Goal: Task Accomplishment & Management: Manage account settings

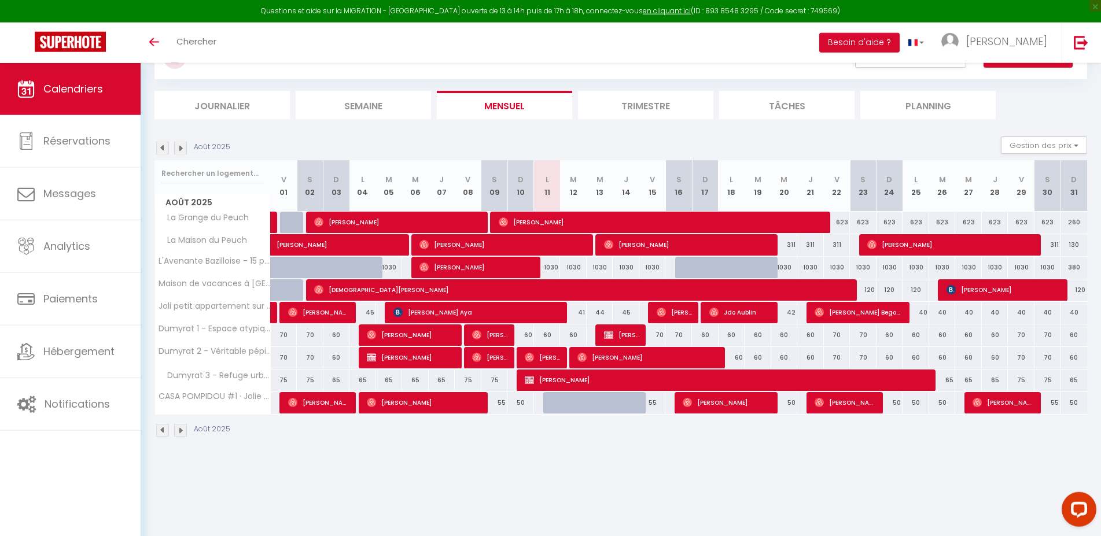
scroll to position [53, 0]
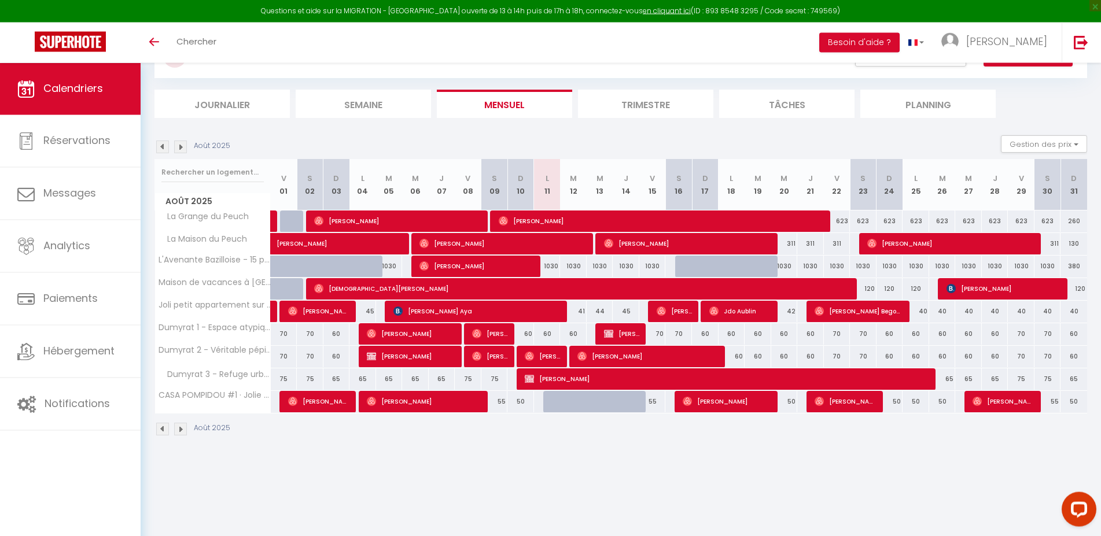
click at [181, 144] on img at bounding box center [180, 147] width 13 height 13
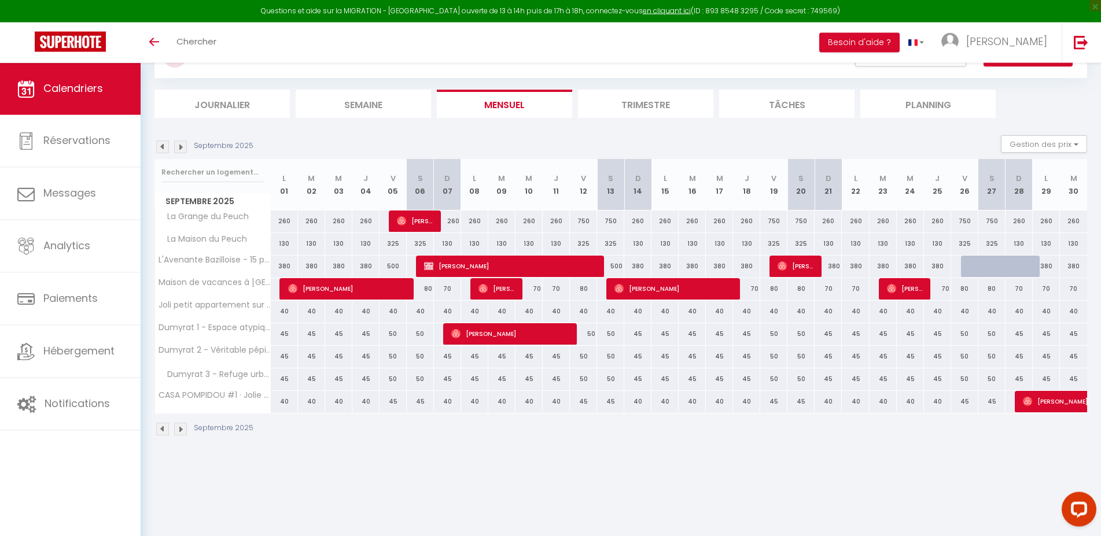
click at [163, 148] on img at bounding box center [162, 147] width 13 height 13
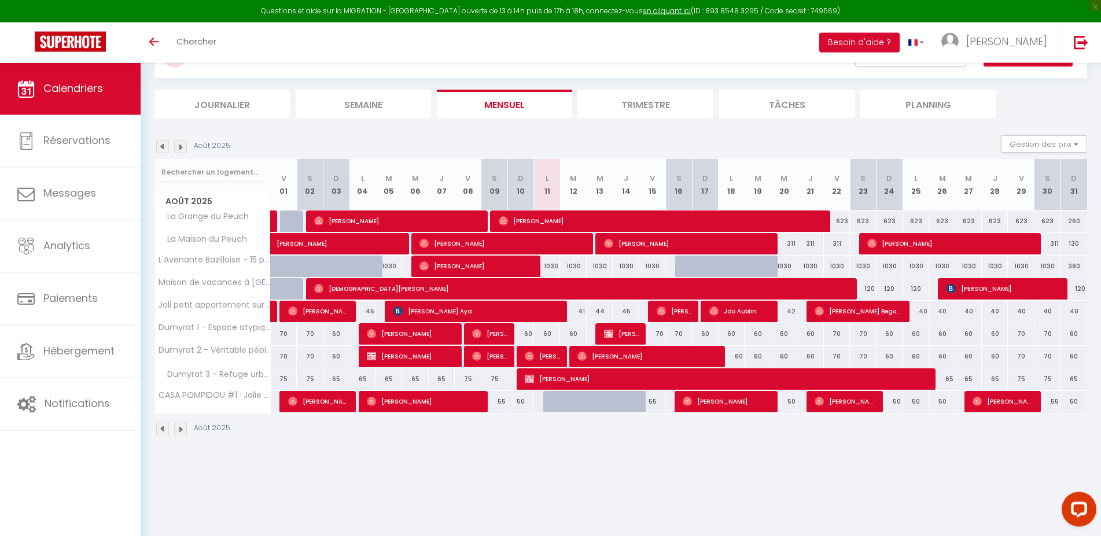
click at [180, 147] on img at bounding box center [180, 147] width 13 height 13
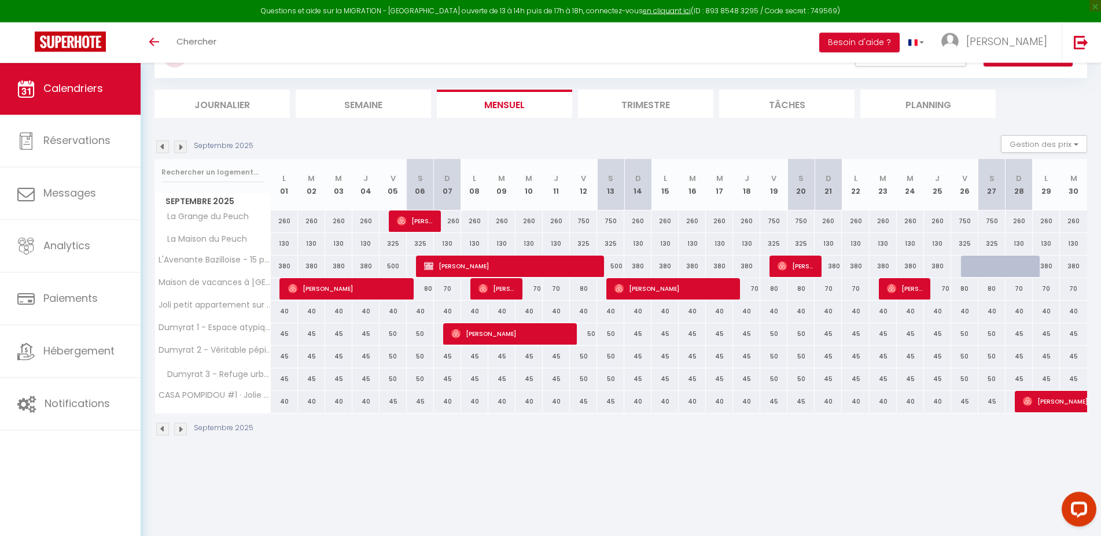
click at [180, 147] on img at bounding box center [180, 147] width 13 height 13
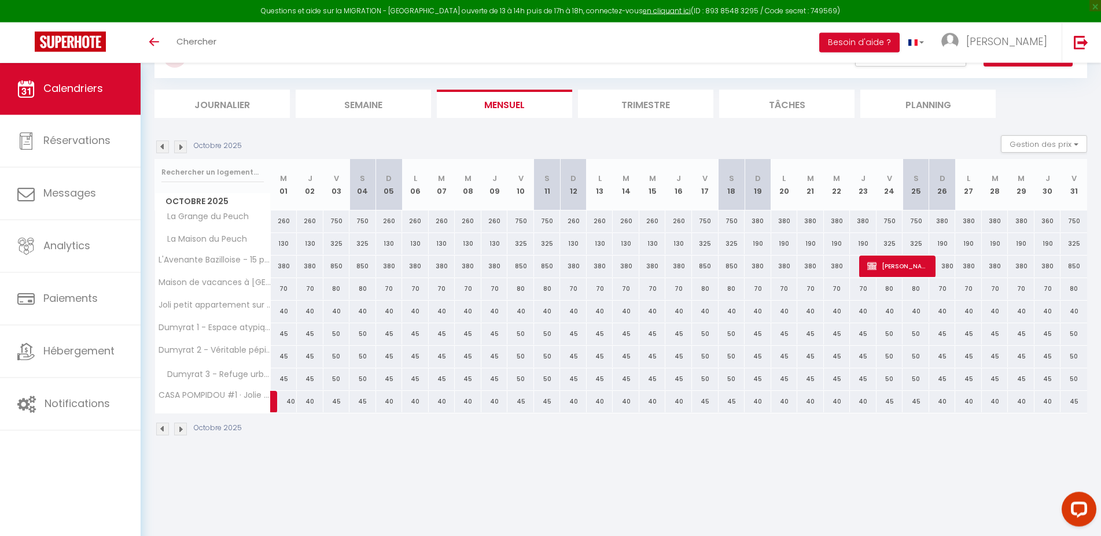
click at [162, 144] on img at bounding box center [162, 147] width 13 height 13
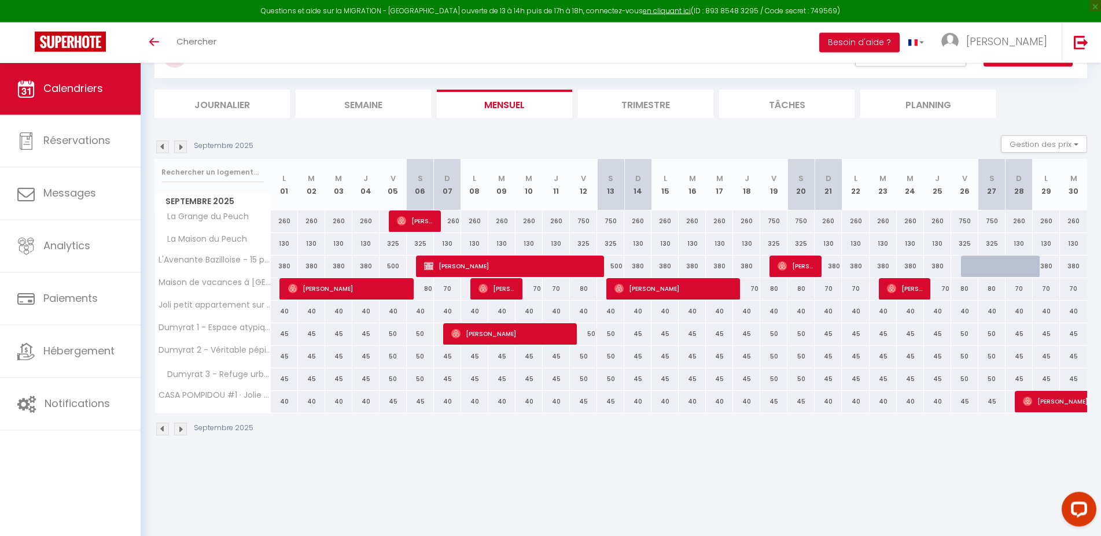
click at [162, 144] on img at bounding box center [162, 147] width 13 height 13
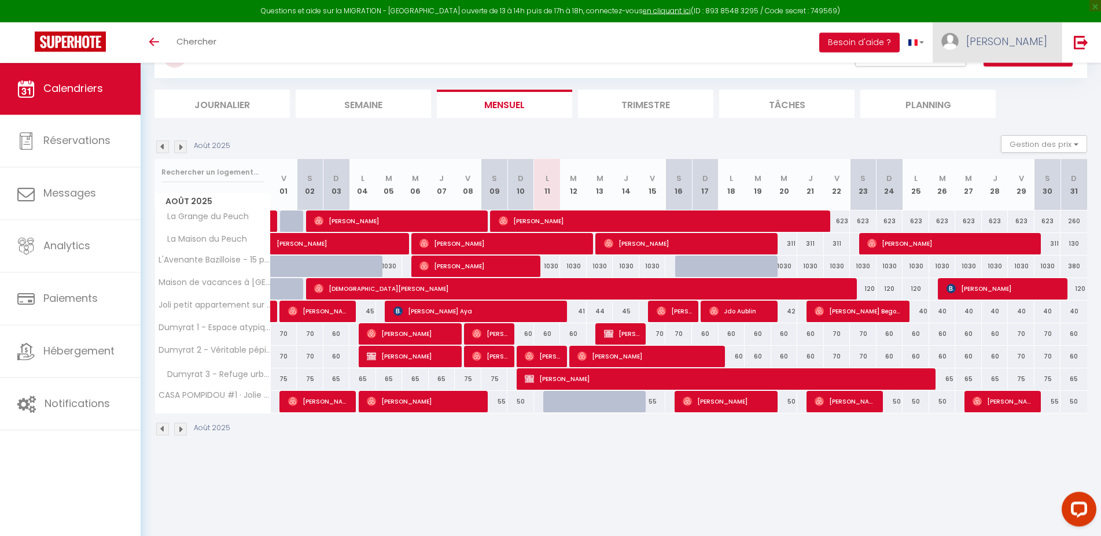
click at [1047, 29] on link "[PERSON_NAME]" at bounding box center [996, 43] width 129 height 40
click at [995, 77] on link "Paramètres" at bounding box center [1015, 81] width 86 height 20
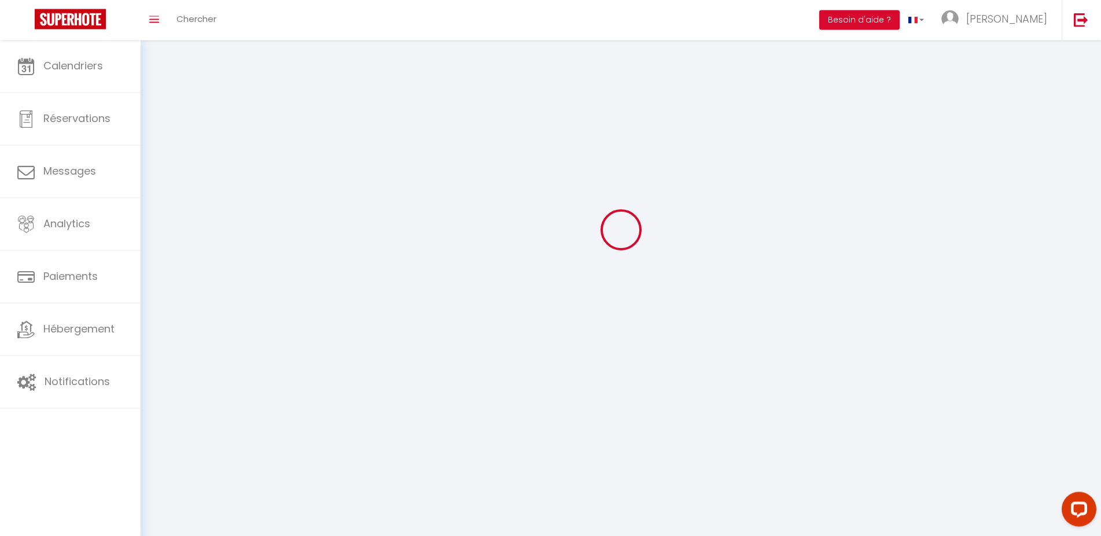
select select
select select "fr"
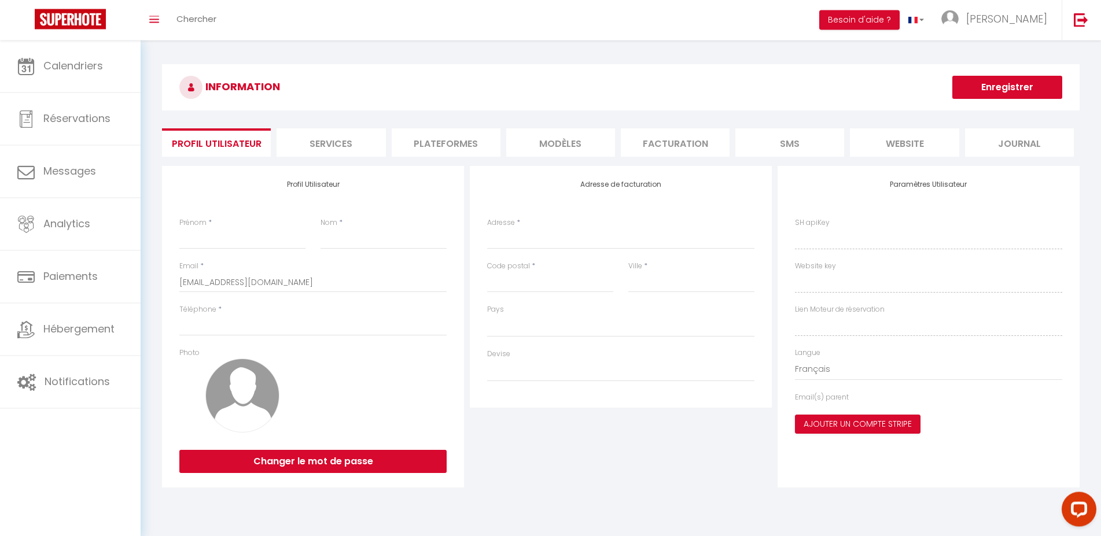
select select
type input "[PERSON_NAME]"
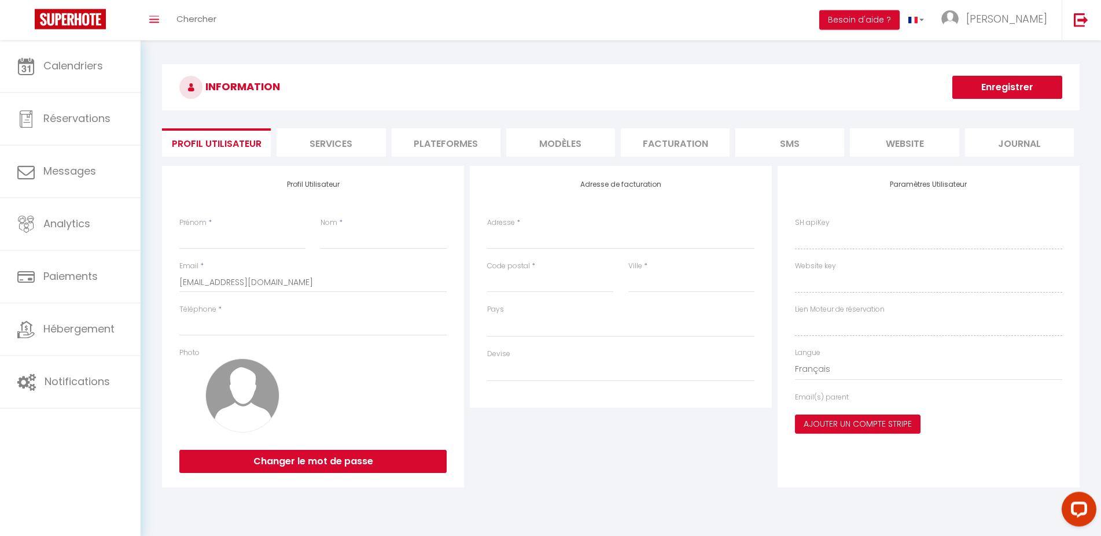
type input "[PERSON_NAME]"
type input "0670388563"
type input "195 roue du Colombier"
type input "19600"
type input "LISSAC SUR COUZE"
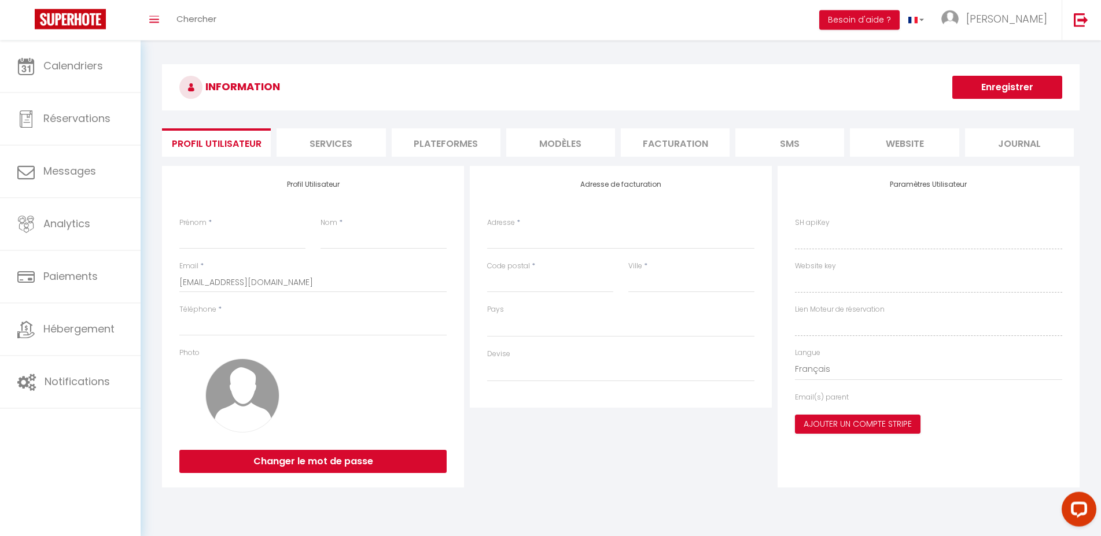
type input "bn3qKRvzi8dABcSuFcRXTWvB4"
type input "WNQ4nRj1Y9TXWxp7IDmqY2Odr"
type input "[URL][DOMAIN_NAME]"
select select "28"
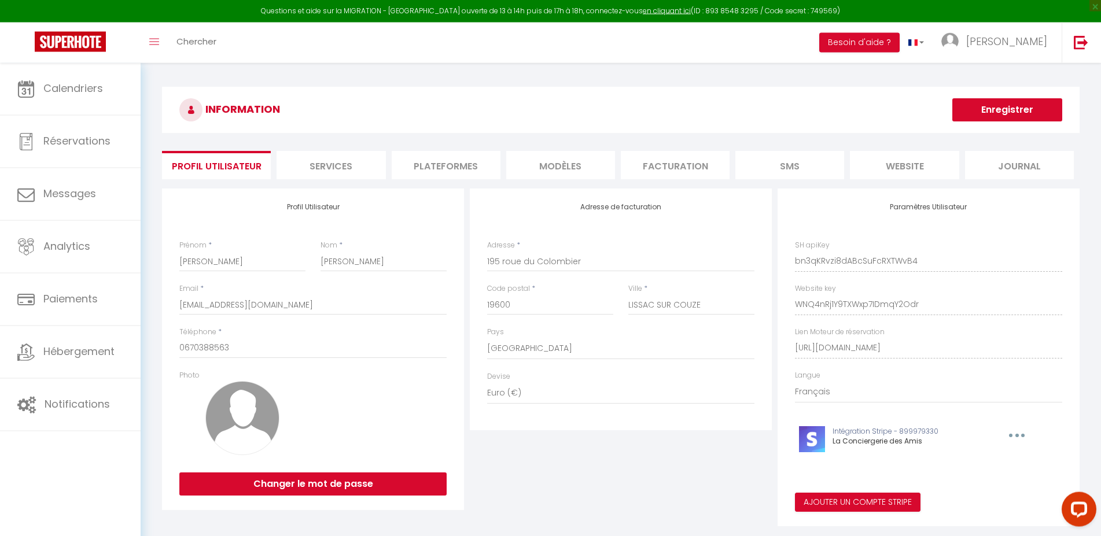
click at [463, 154] on li "Plateformes" at bounding box center [446, 165] width 109 height 28
